Goal: Information Seeking & Learning: Learn about a topic

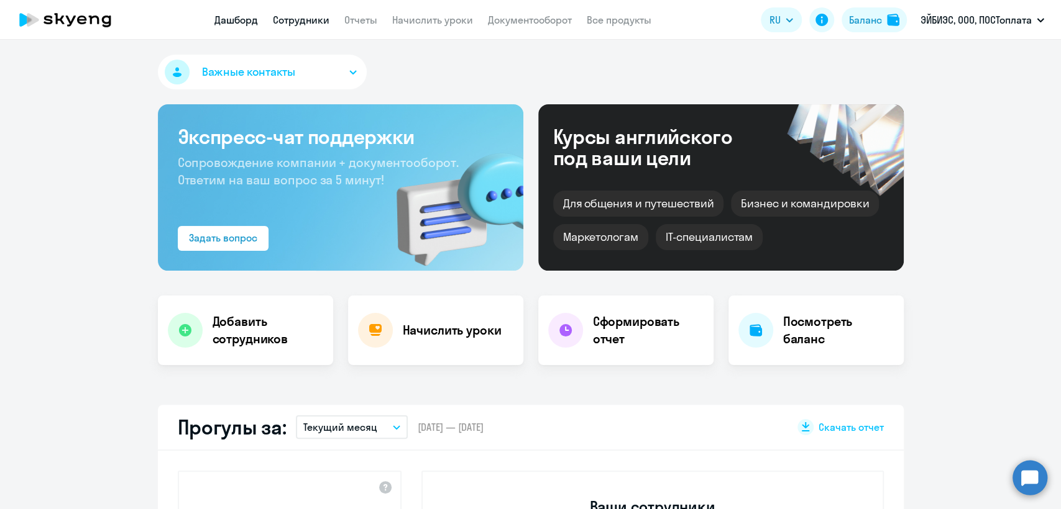
click at [303, 25] on link "Сотрудники" at bounding box center [301, 20] width 57 height 12
select select "30"
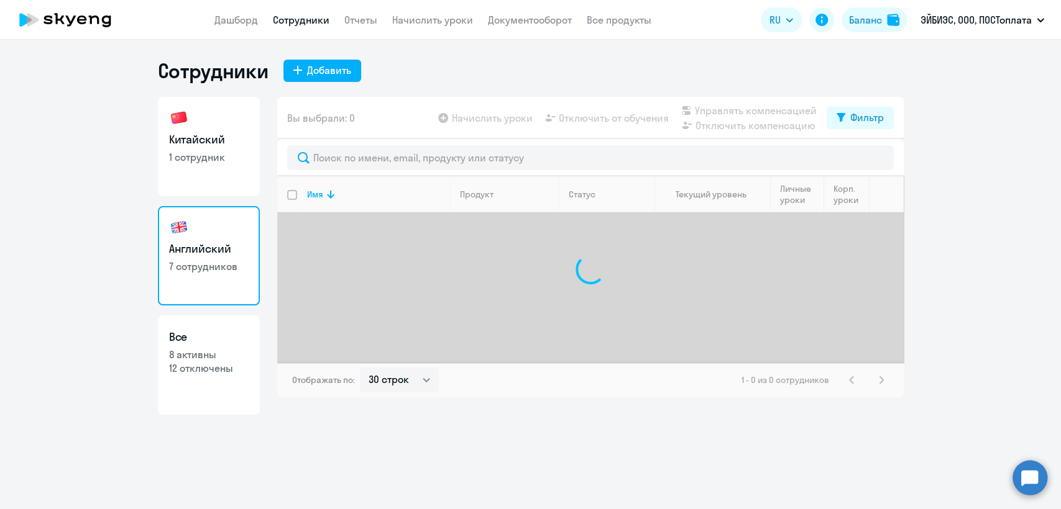
click at [230, 153] on p "1 сотрудник" at bounding box center [209, 157] width 80 height 14
select select "30"
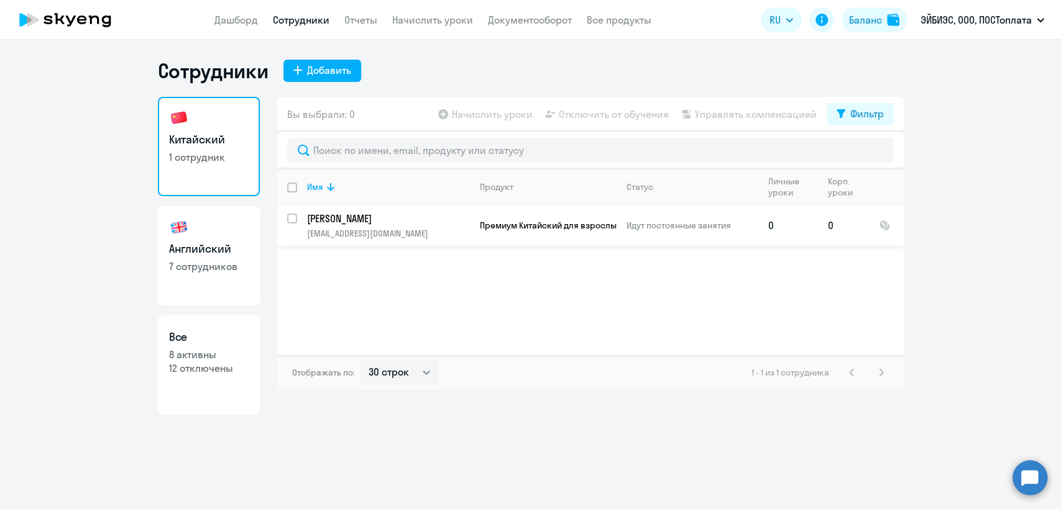
click at [627, 233] on td "Идут постоянные занятия" at bounding box center [687, 225] width 142 height 41
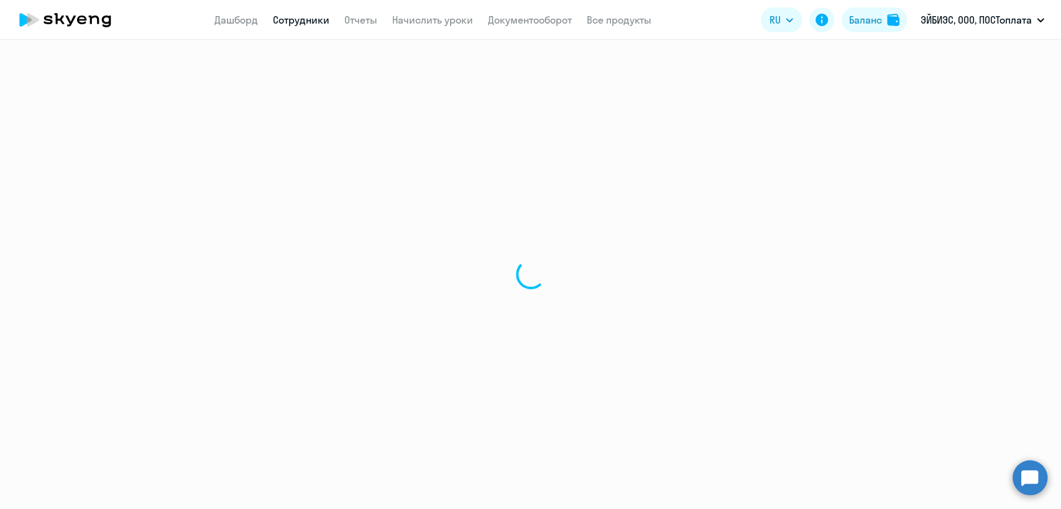
select select "chinese"
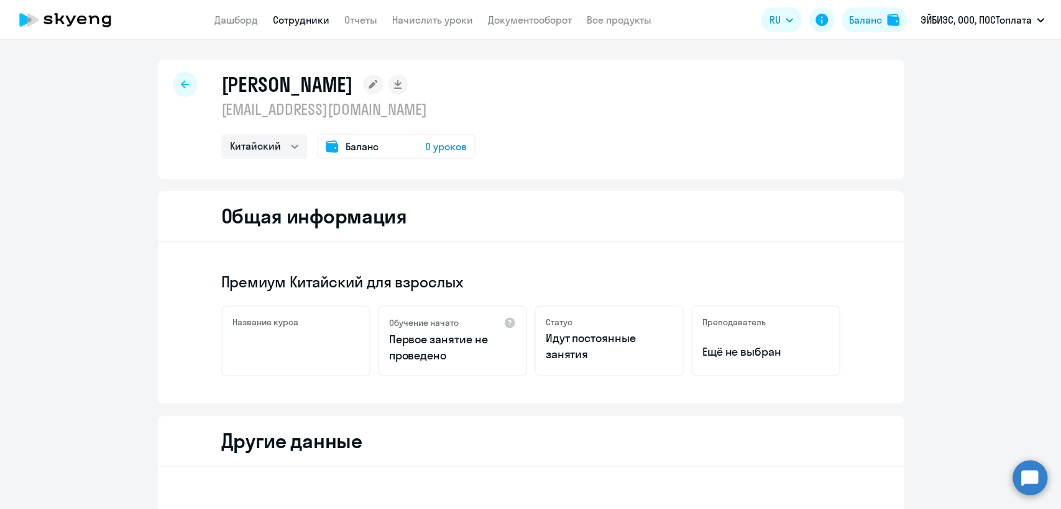
click at [298, 23] on link "Сотрудники" at bounding box center [301, 20] width 57 height 12
select select "30"
